Goal: Communication & Community: Answer question/provide support

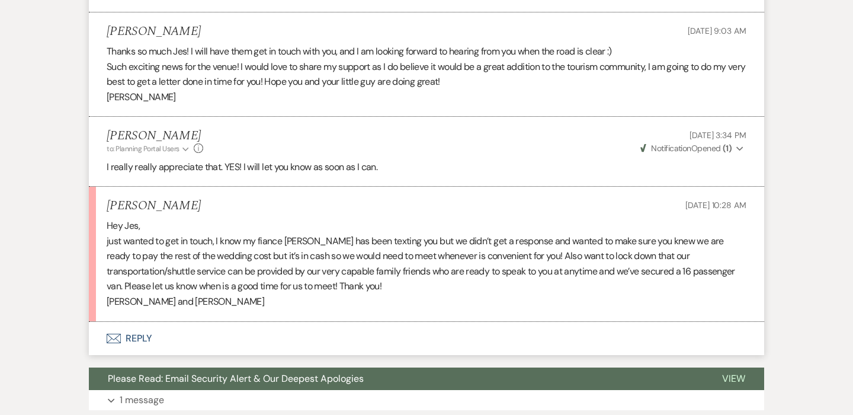
click at [127, 322] on button "Envelope Reply" at bounding box center [426, 338] width 675 height 33
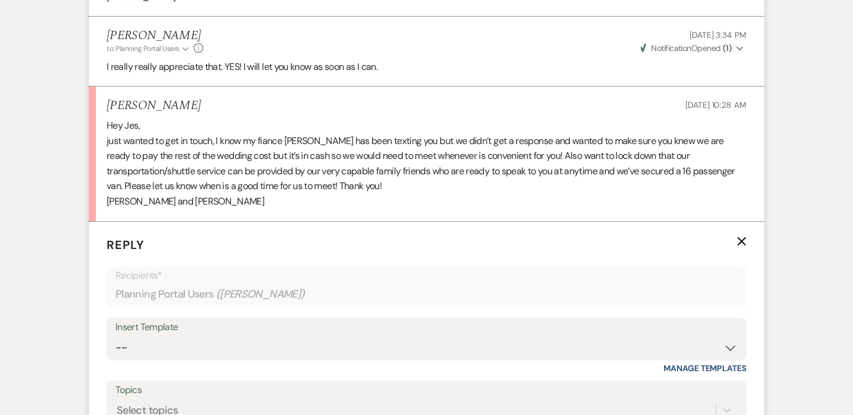
scroll to position [2505, 0]
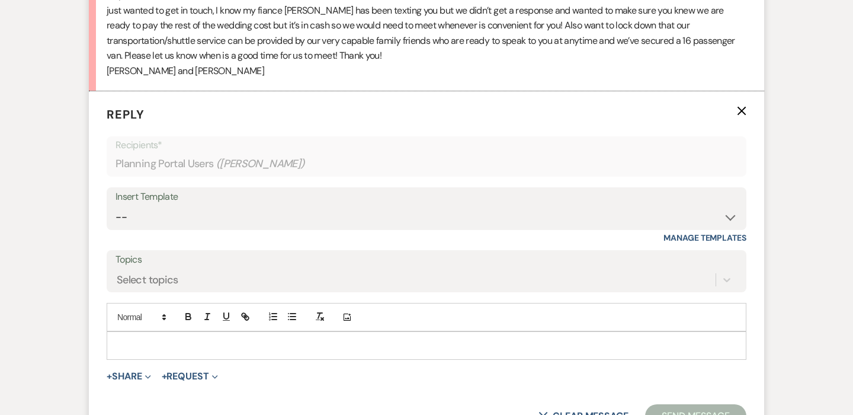
click at [225, 339] on p at bounding box center [426, 345] width 621 height 13
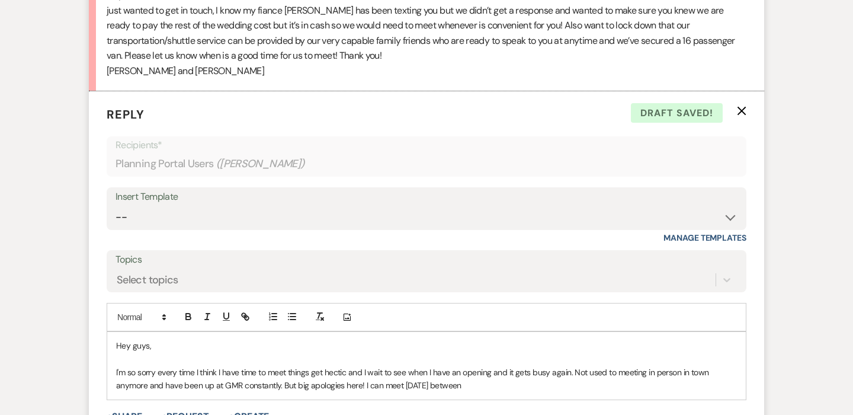
click at [579, 365] on p "I'm so sorry every time I think I have time to meet things get hectic and I wai…" at bounding box center [426, 378] width 621 height 27
click at [624, 365] on p "I'm so sorry every time I think I have time to meet things get hectic and I wai…" at bounding box center [426, 378] width 621 height 27
click at [575, 365] on p "I'm so sorry every time I think I have time to meet things get hectic and I wai…" at bounding box center [426, 378] width 621 height 27
click at [715, 365] on p "I'm so sorry every time I think I have time to meet things get hectic and I wai…" at bounding box center [426, 378] width 621 height 27
click at [638, 365] on p "I'm so sorry every time I think I have time to meet things get hectic and I wai…" at bounding box center [426, 378] width 621 height 27
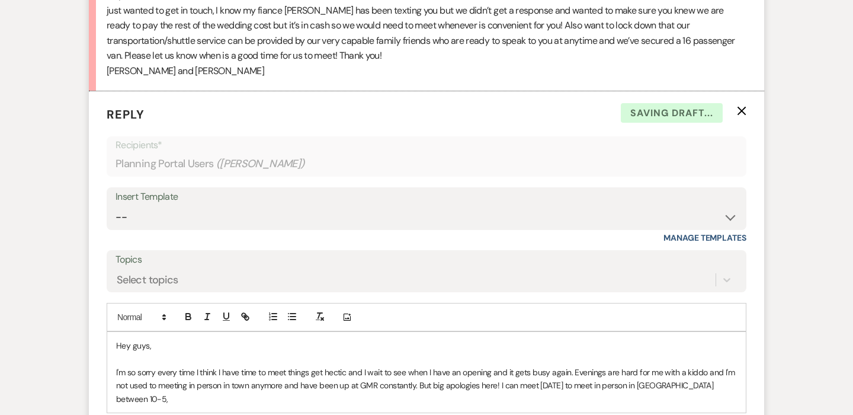
click at [740, 346] on div "Hey guys, I'm so sorry every time I think I have time to meet things get hectic…" at bounding box center [426, 372] width 638 height 81
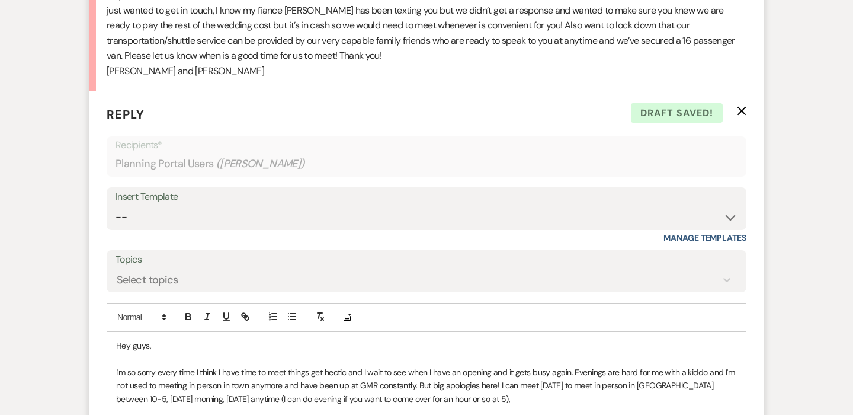
click at [499, 365] on p "I'm so sorry every time I think I have time to meet things get hectic and I wai…" at bounding box center [426, 385] width 621 height 40
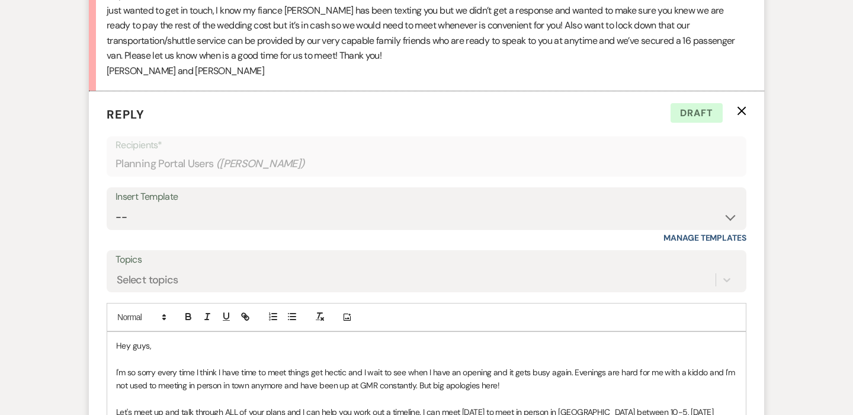
click at [436, 405] on p "Let's meet up and talk through ALL of your plans and I can help you work out a …" at bounding box center [426, 418] width 621 height 27
drag, startPoint x: 404, startPoint y: 386, endPoint x: 172, endPoint y: 388, distance: 232.2
click at [177, 405] on p "Let's meet up and talk through ALL of your plans and I can help you work out a …" at bounding box center [426, 418] width 621 height 27
copy p "(I can do evening if you want to come over for an hour or so at 5)"
click at [584, 393] on div "Hey guys, I'm so sorry every time I think I have time to meet things get hectic…" at bounding box center [426, 385] width 638 height 107
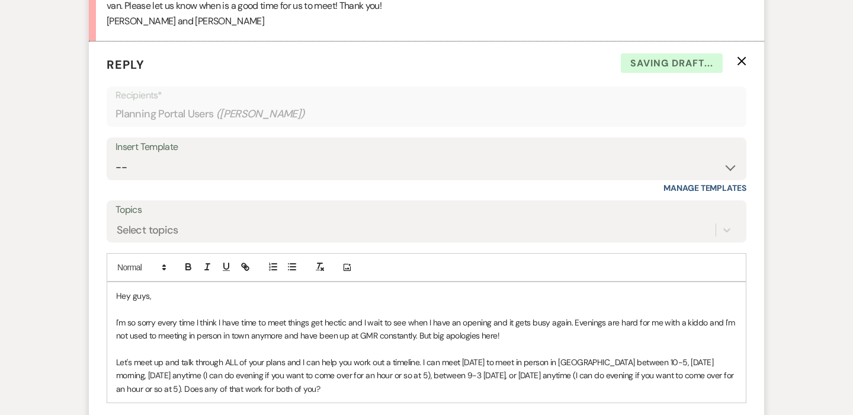
scroll to position [2570, 0]
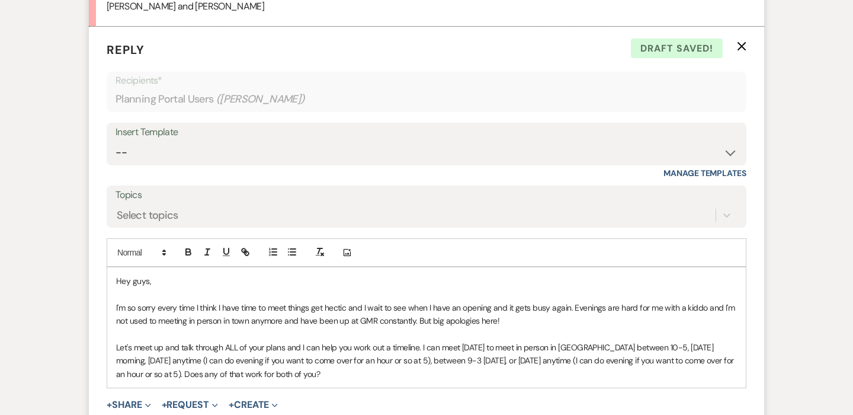
click at [419, 341] on p "Let's meet up and talk through ALL of your plans and I can help you work out a …" at bounding box center [426, 361] width 621 height 40
click at [396, 341] on p "Let's meet up and talk through ALL of your plans and I can help you work out a …" at bounding box center [426, 361] width 621 height 40
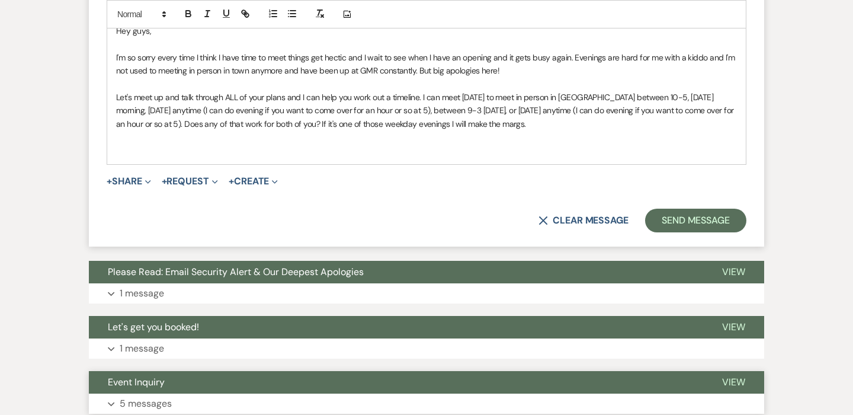
scroll to position [2744, 0]
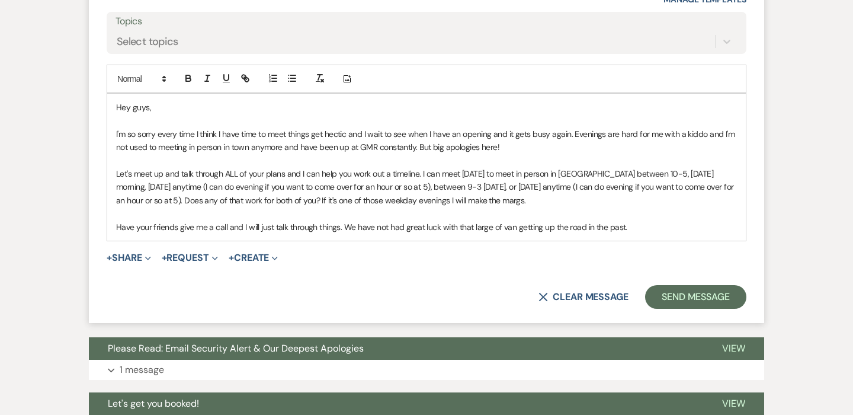
drag, startPoint x: 631, startPoint y: 188, endPoint x: 345, endPoint y: 188, distance: 286.0
click at [345, 220] on p "Have your friends give me a call and I will just talk through things. We have n…" at bounding box center [426, 226] width 621 height 13
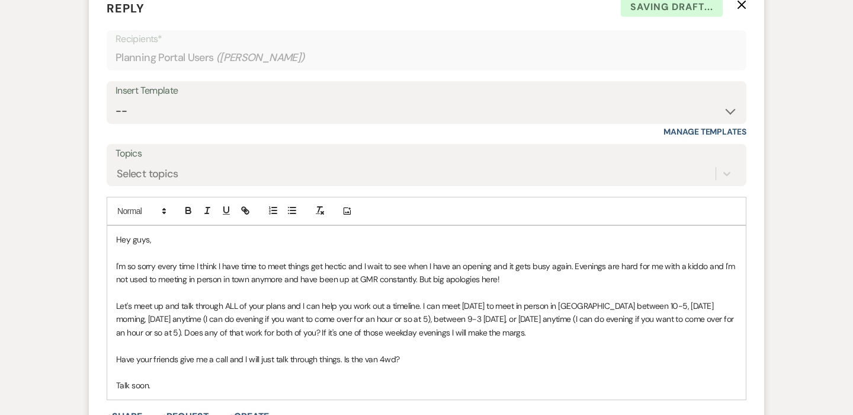
scroll to position [2658, 0]
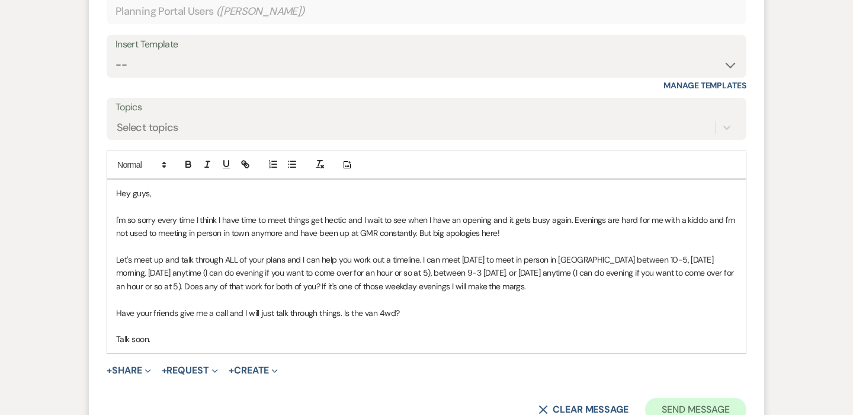
click at [702, 397] on button "Send Message" at bounding box center [695, 409] width 101 height 24
